Goal: Navigation & Orientation: Find specific page/section

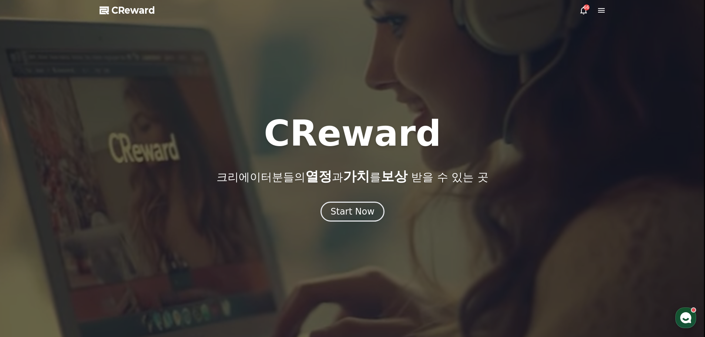
click at [138, 7] on span "CReward" at bounding box center [133, 10] width 44 height 12
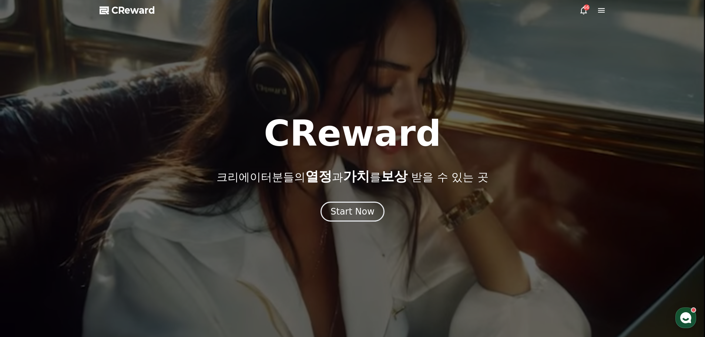
click at [584, 10] on div "66" at bounding box center [587, 7] width 6 height 6
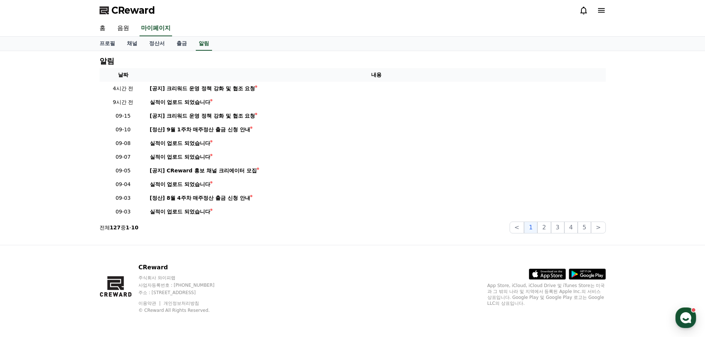
click at [125, 9] on span "CReward" at bounding box center [133, 10] width 44 height 12
